Goal: Information Seeking & Learning: Learn about a topic

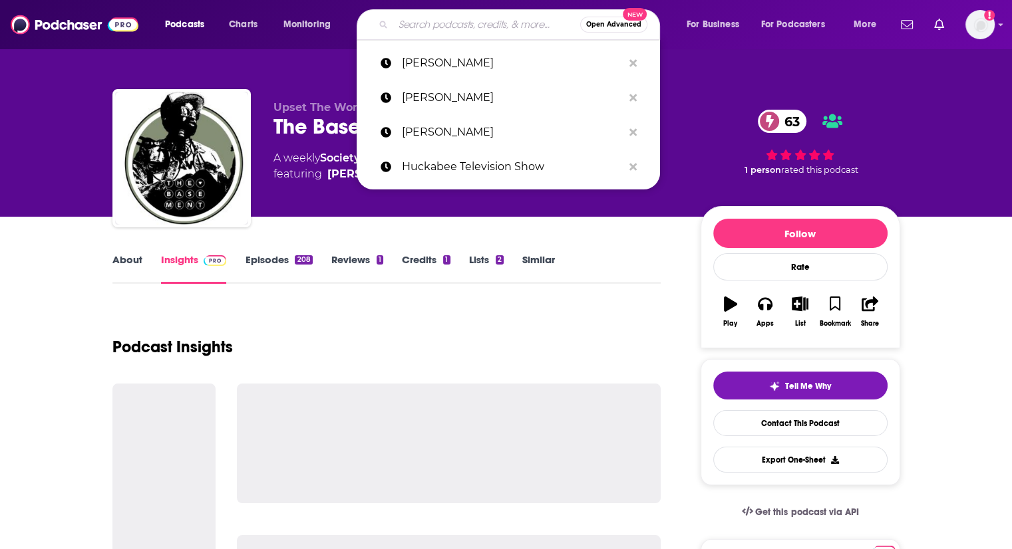
type input "[PERSON_NAME]"
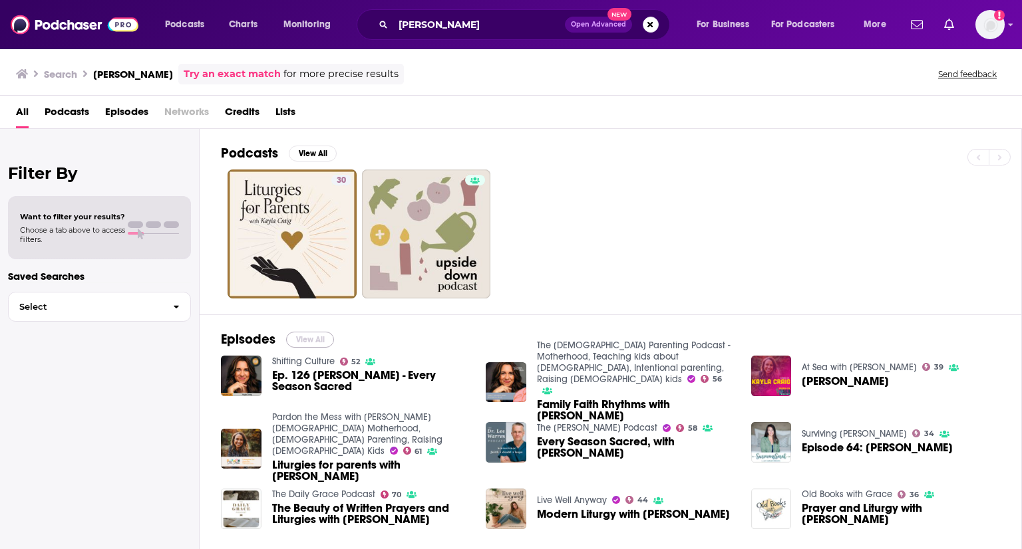
click at [327, 339] on button "View All" at bounding box center [310, 340] width 48 height 16
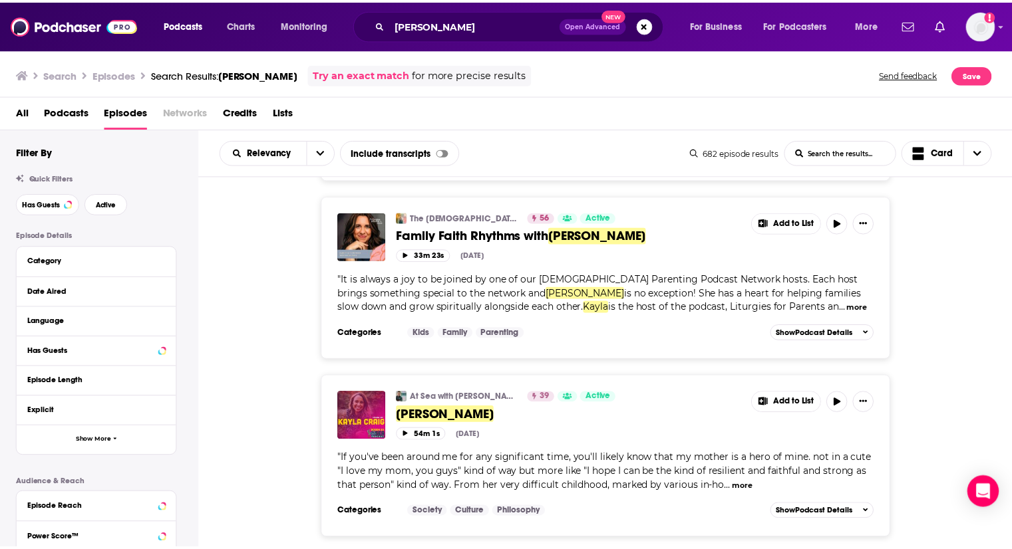
scroll to position [133, 0]
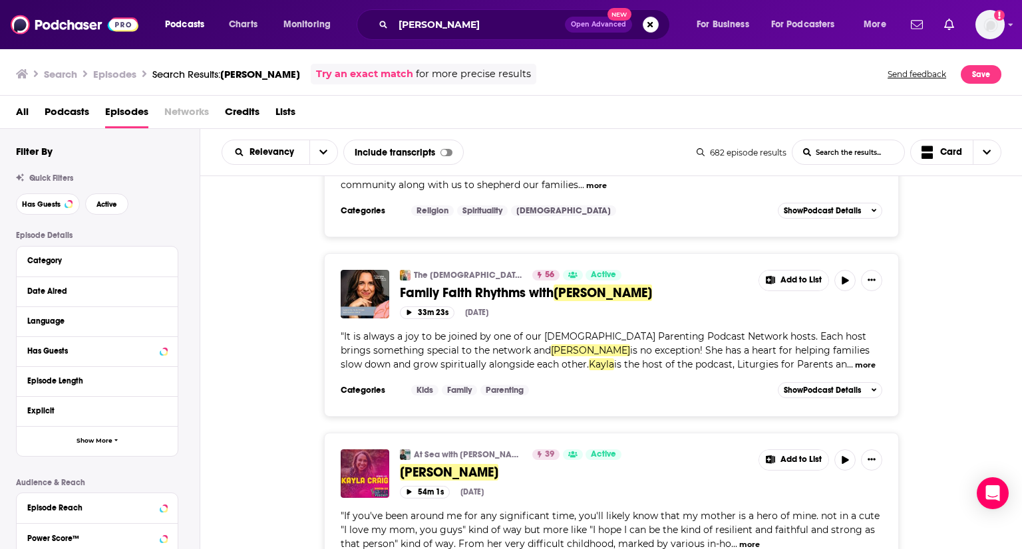
click at [306, 400] on div "The [DEMOGRAPHIC_DATA] Parenting Podcast - Motherhood, Teaching kids about [DEM…" at bounding box center [611, 335] width 822 height 164
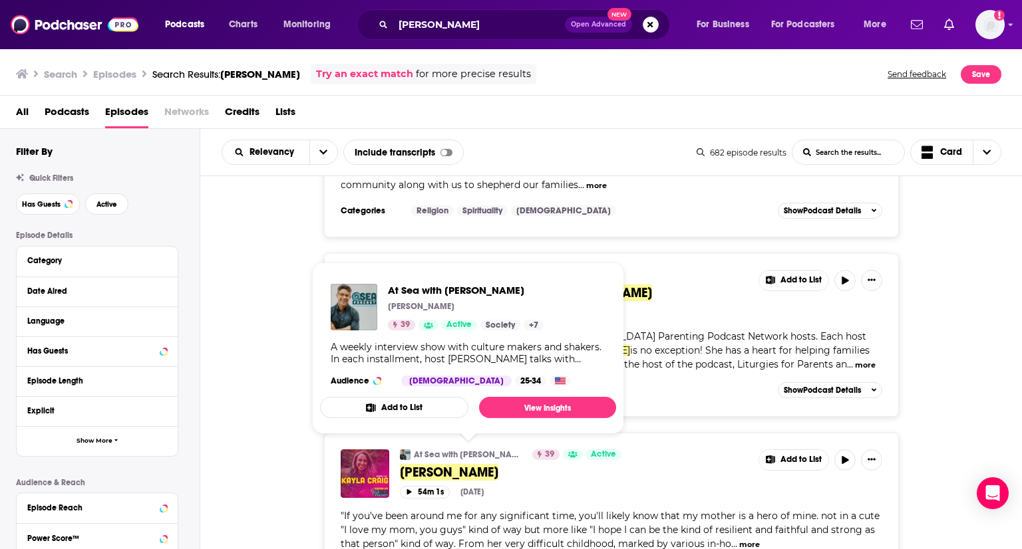
click at [449, 454] on link "At Sea with [PERSON_NAME]" at bounding box center [469, 455] width 110 height 11
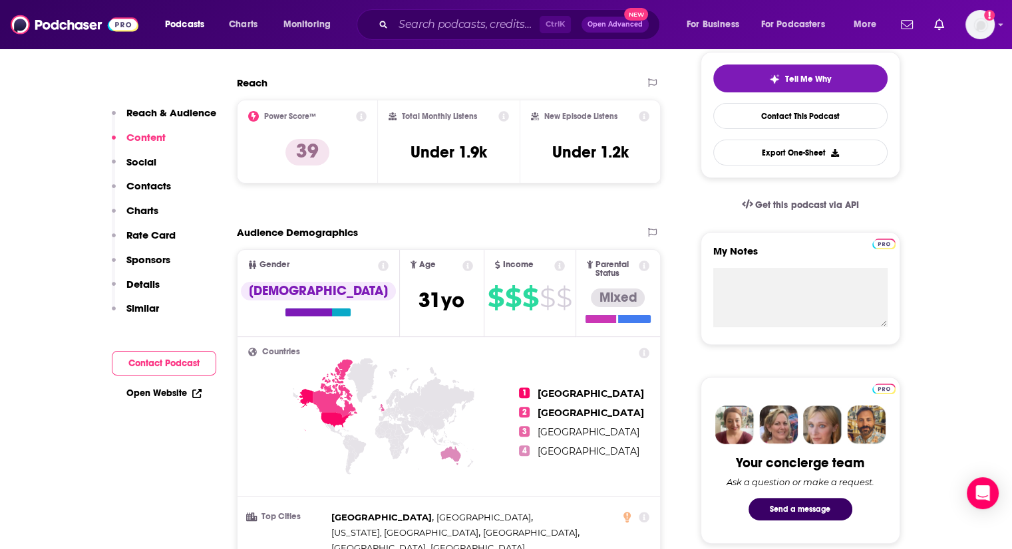
scroll to position [133, 0]
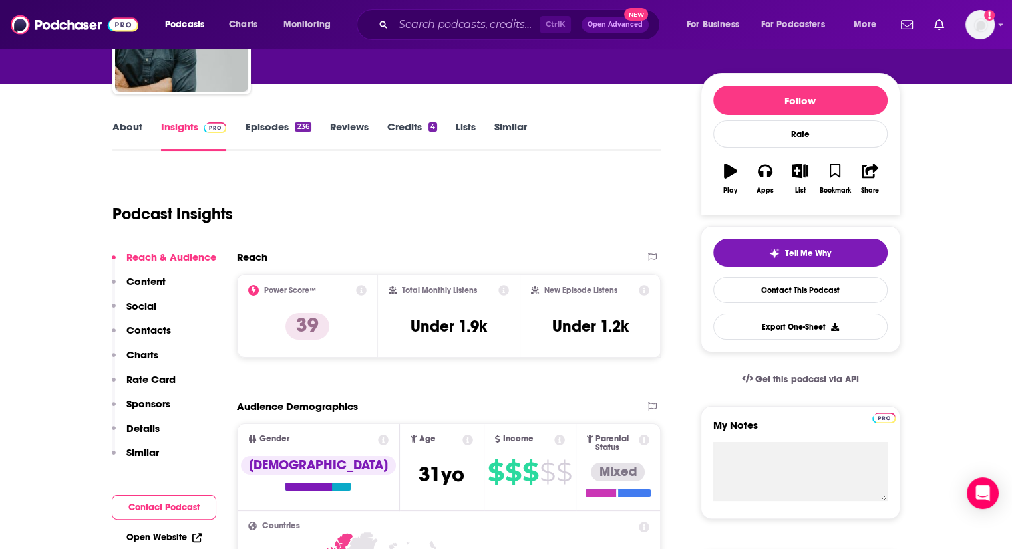
click at [122, 128] on link "About" at bounding box center [127, 135] width 30 height 31
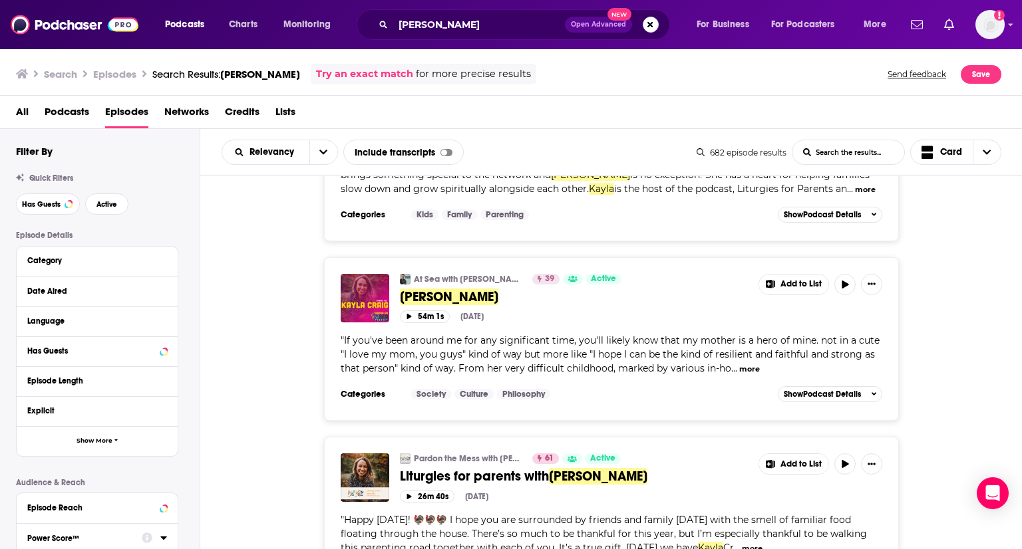
scroll to position [333, 0]
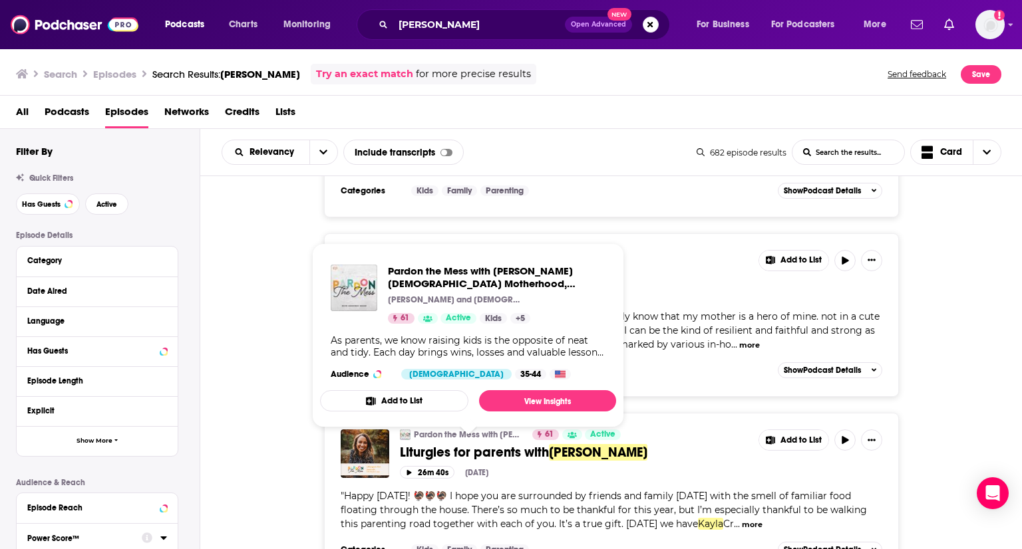
click at [277, 296] on div "At Sea with [PERSON_NAME] 39 Active [PERSON_NAME] Add to List 54m 1s [DATE] " I…" at bounding box center [611, 315] width 822 height 164
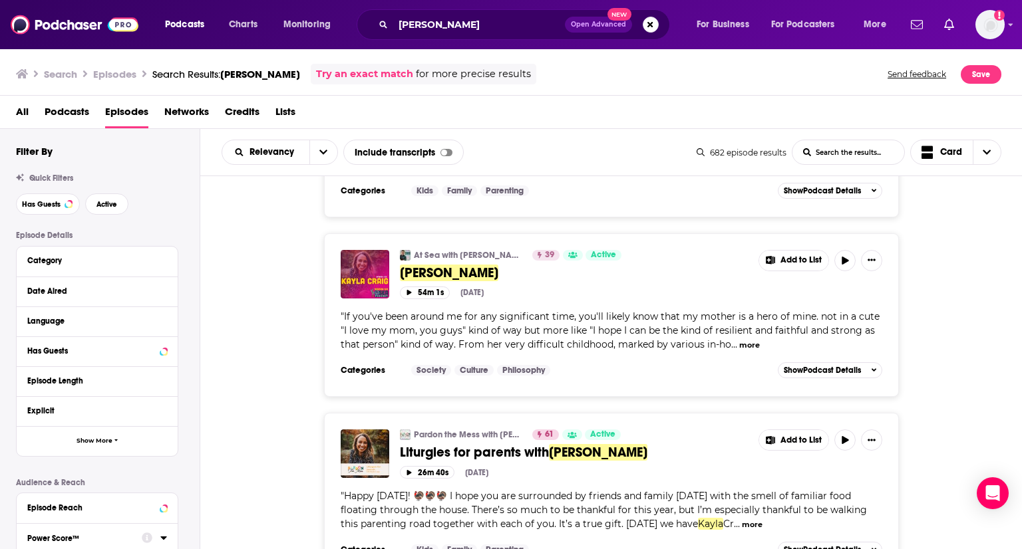
click at [271, 453] on div "Pardon the Mess with [PERSON_NAME][DEMOGRAPHIC_DATA] Motherhood, [DEMOGRAPHIC_D…" at bounding box center [611, 495] width 822 height 164
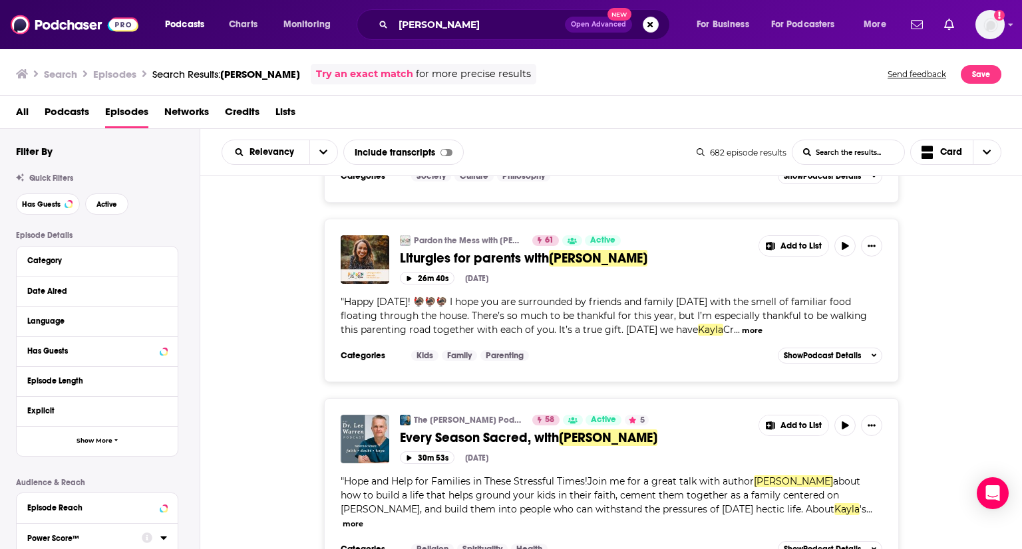
scroll to position [599, 0]
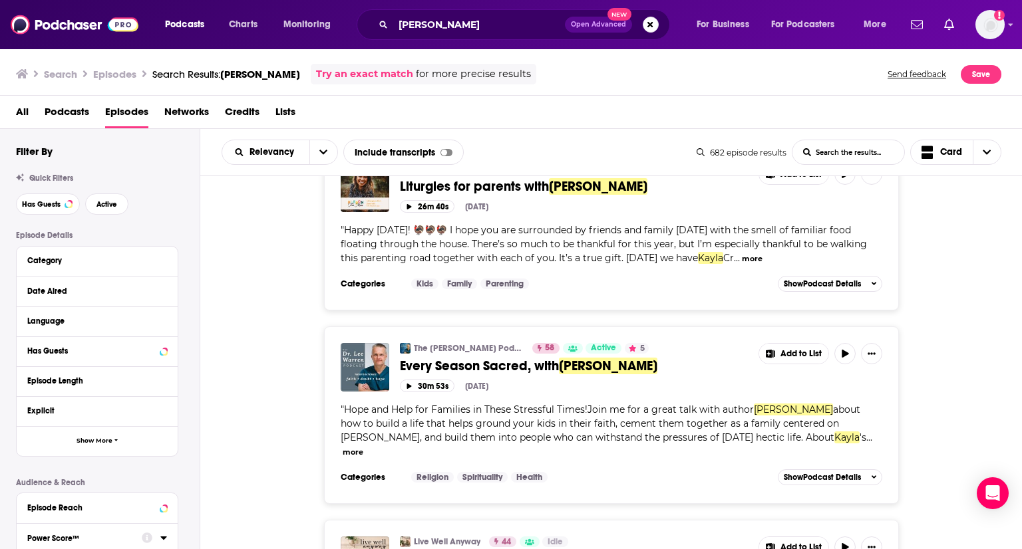
click at [242, 453] on div "The [PERSON_NAME] Podcast 58 Active 5 Every Season Sacred, with [PERSON_NAME] A…" at bounding box center [611, 416] width 822 height 178
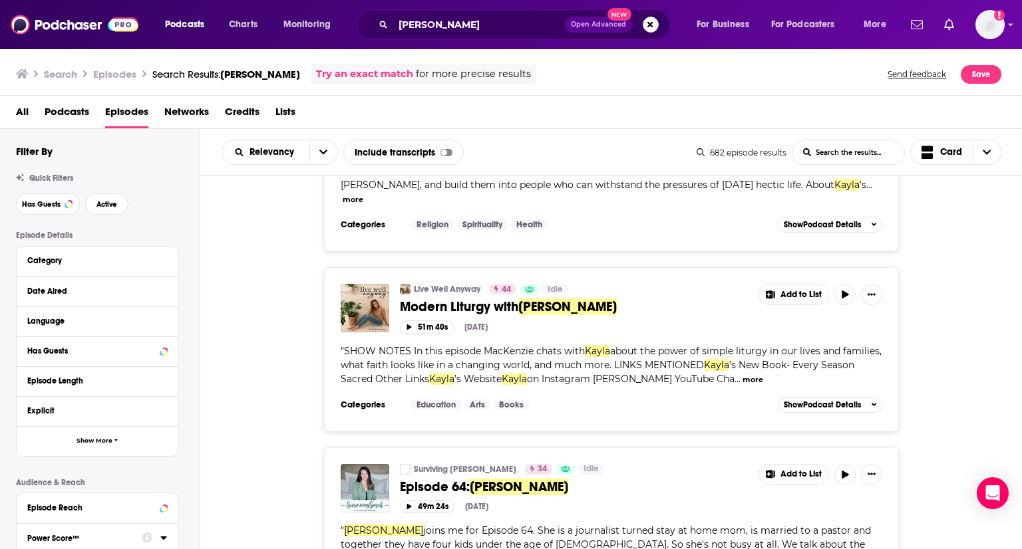
scroll to position [865, 0]
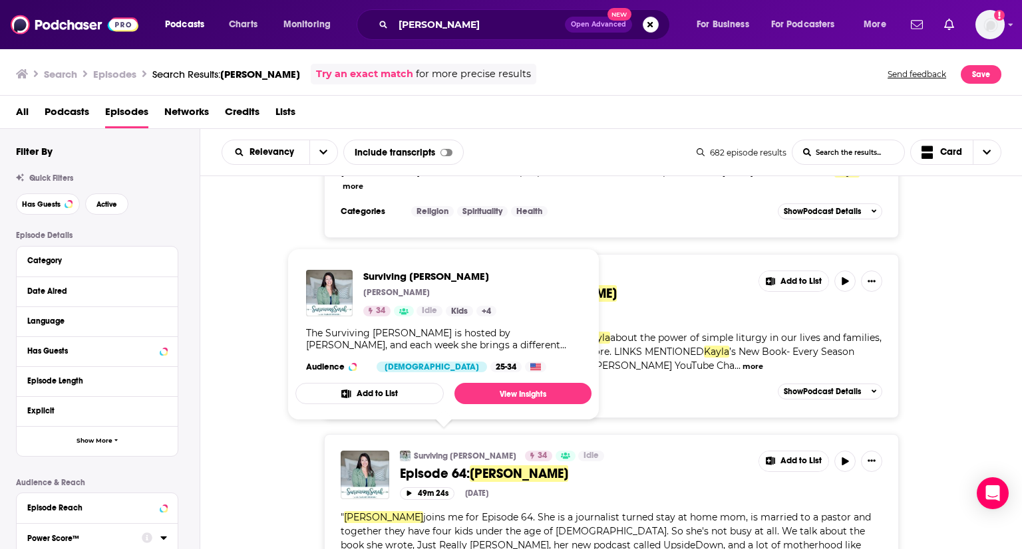
click at [422, 451] on link "Surviving [PERSON_NAME]" at bounding box center [465, 456] width 102 height 11
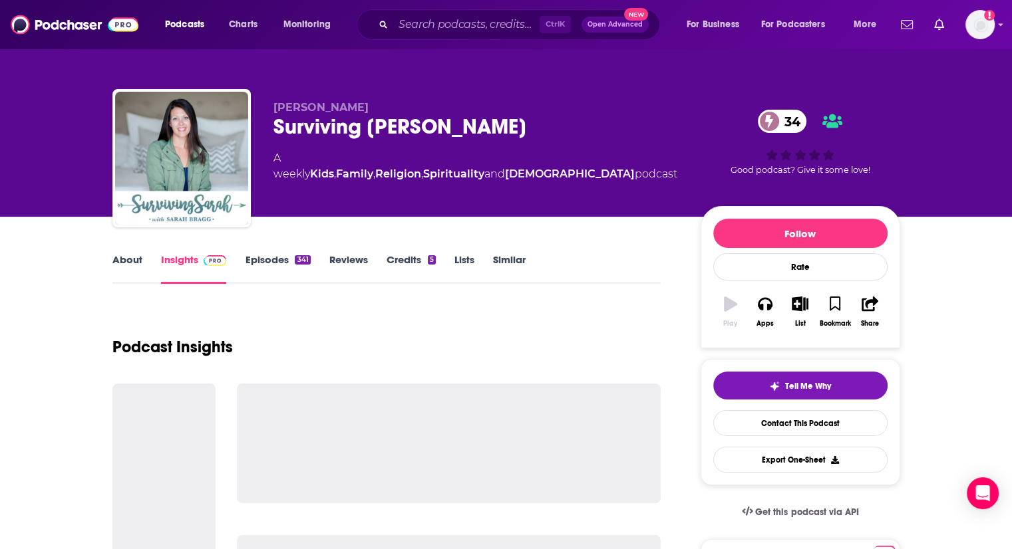
click at [117, 261] on link "About" at bounding box center [127, 268] width 30 height 31
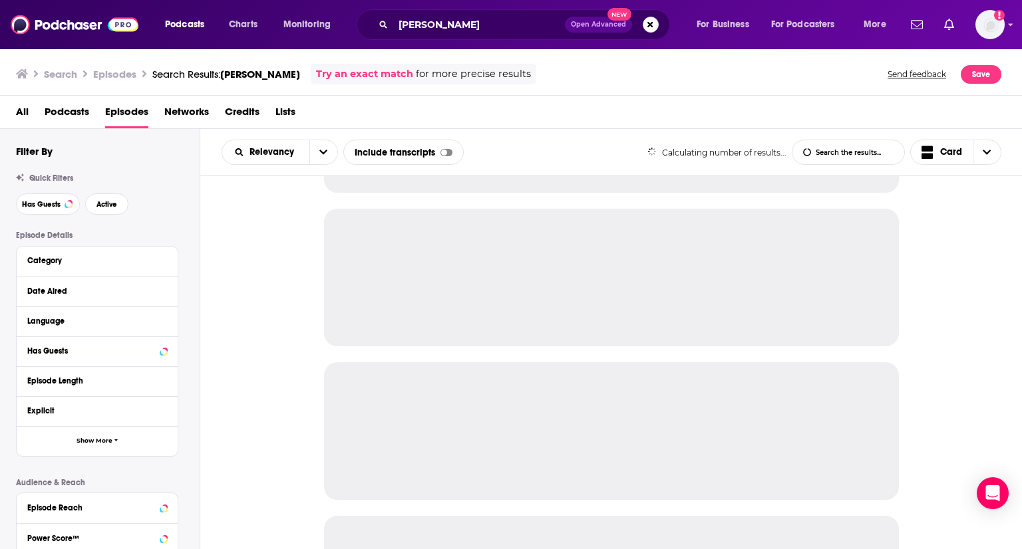
scroll to position [599, 0]
click at [992, 390] on div at bounding box center [611, 362] width 822 height 373
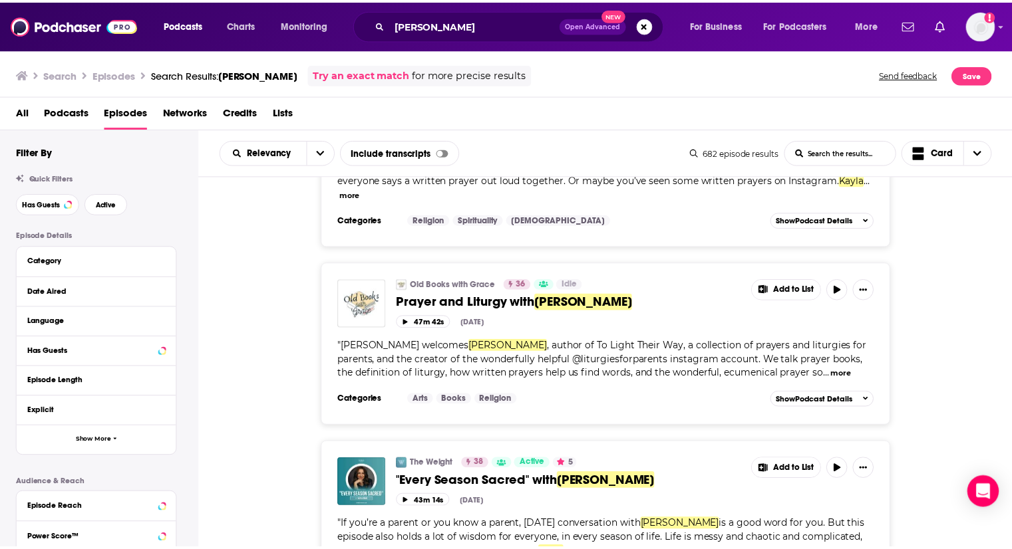
scroll to position [1463, 0]
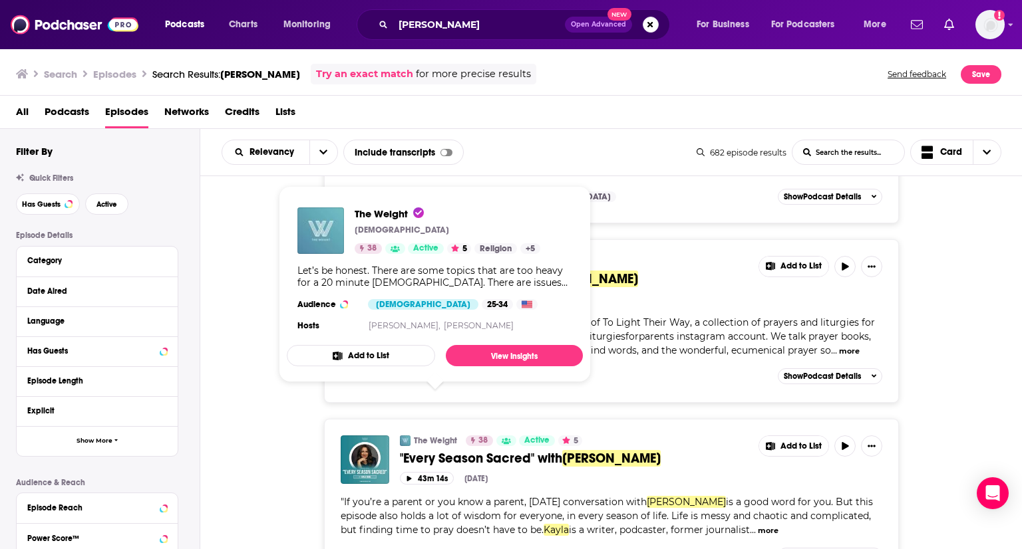
click at [423, 436] on link "The Weight" at bounding box center [435, 441] width 43 height 11
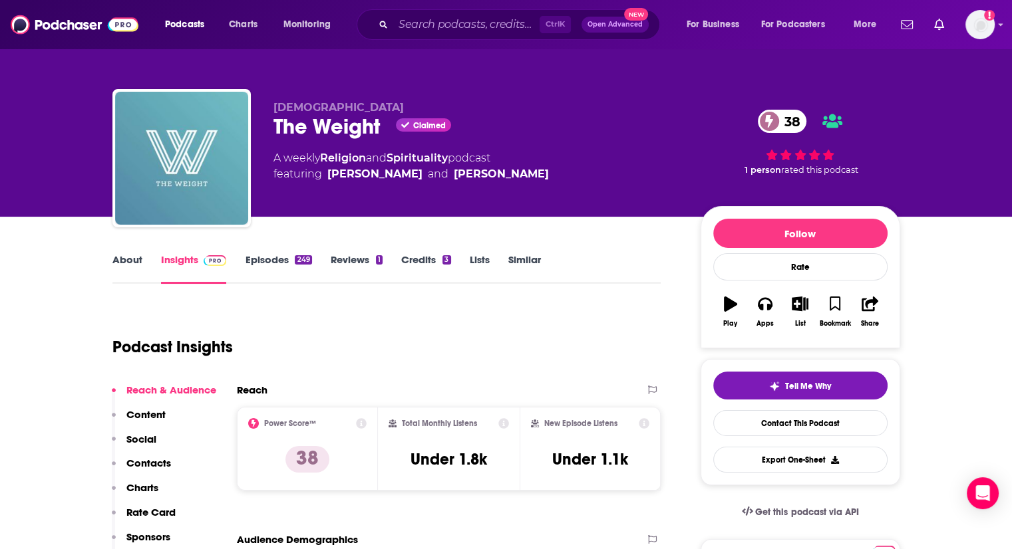
click at [125, 267] on link "About" at bounding box center [127, 268] width 30 height 31
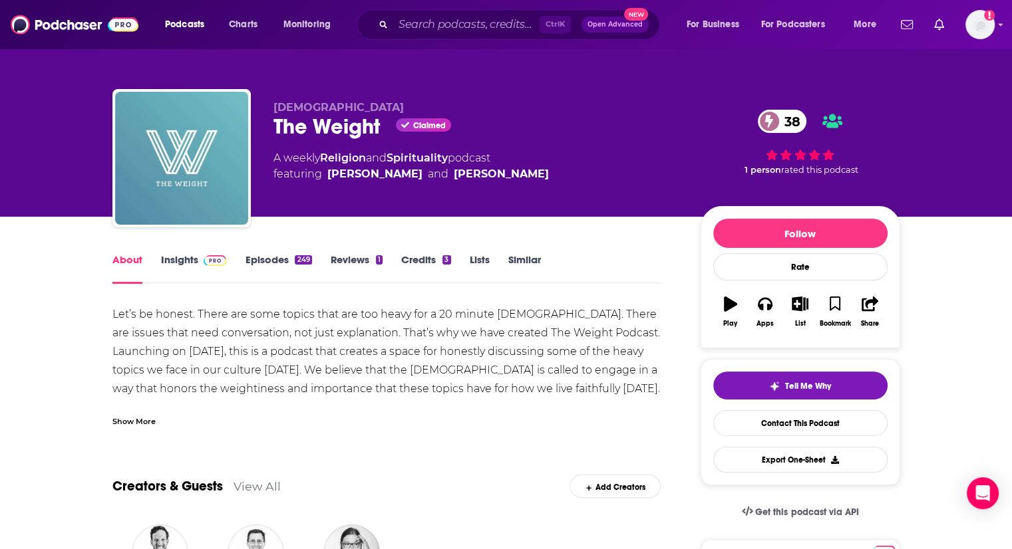
click at [254, 258] on link "Episodes 249" at bounding box center [278, 268] width 67 height 31
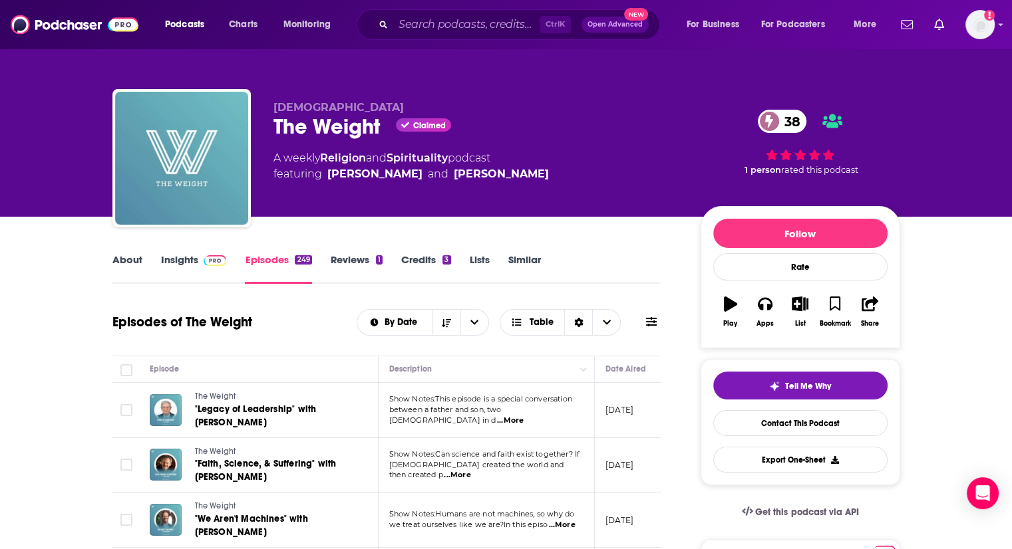
click at [132, 259] on link "About" at bounding box center [127, 268] width 30 height 31
